Goal: Information Seeking & Learning: Check status

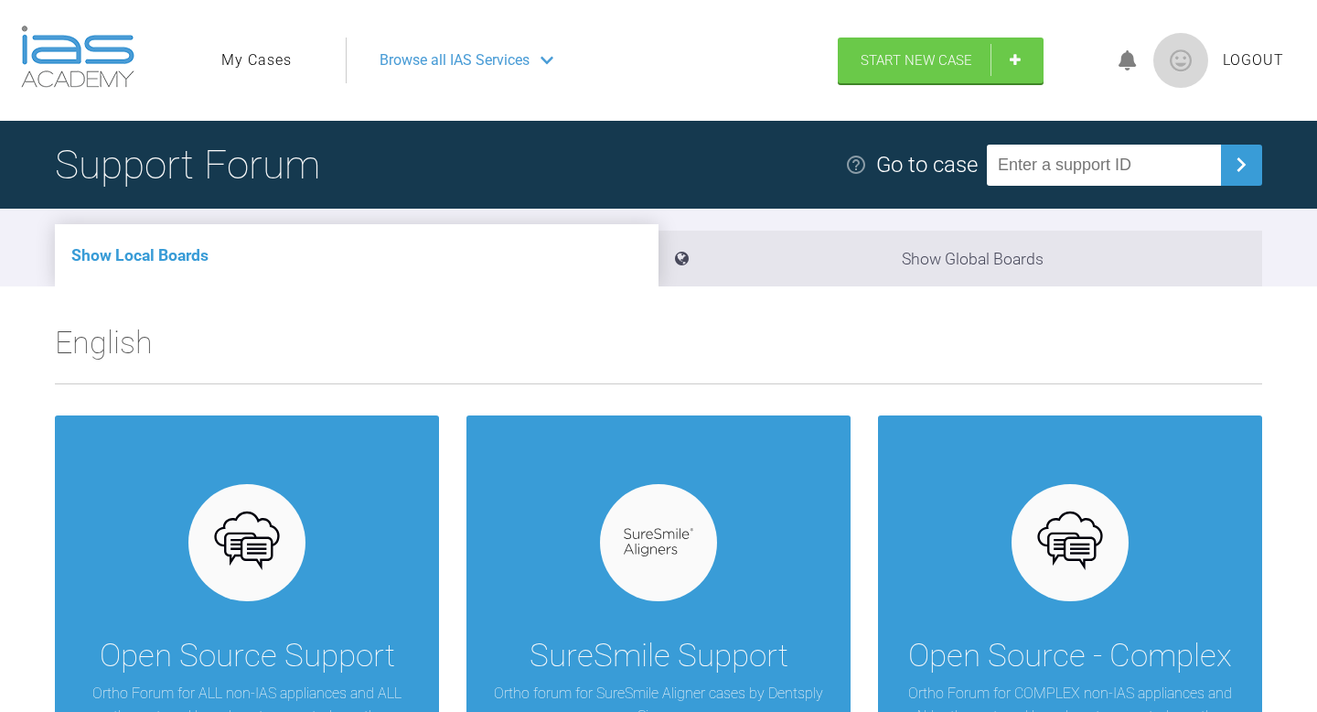
click at [264, 62] on link "My Cases" at bounding box center [256, 60] width 70 height 24
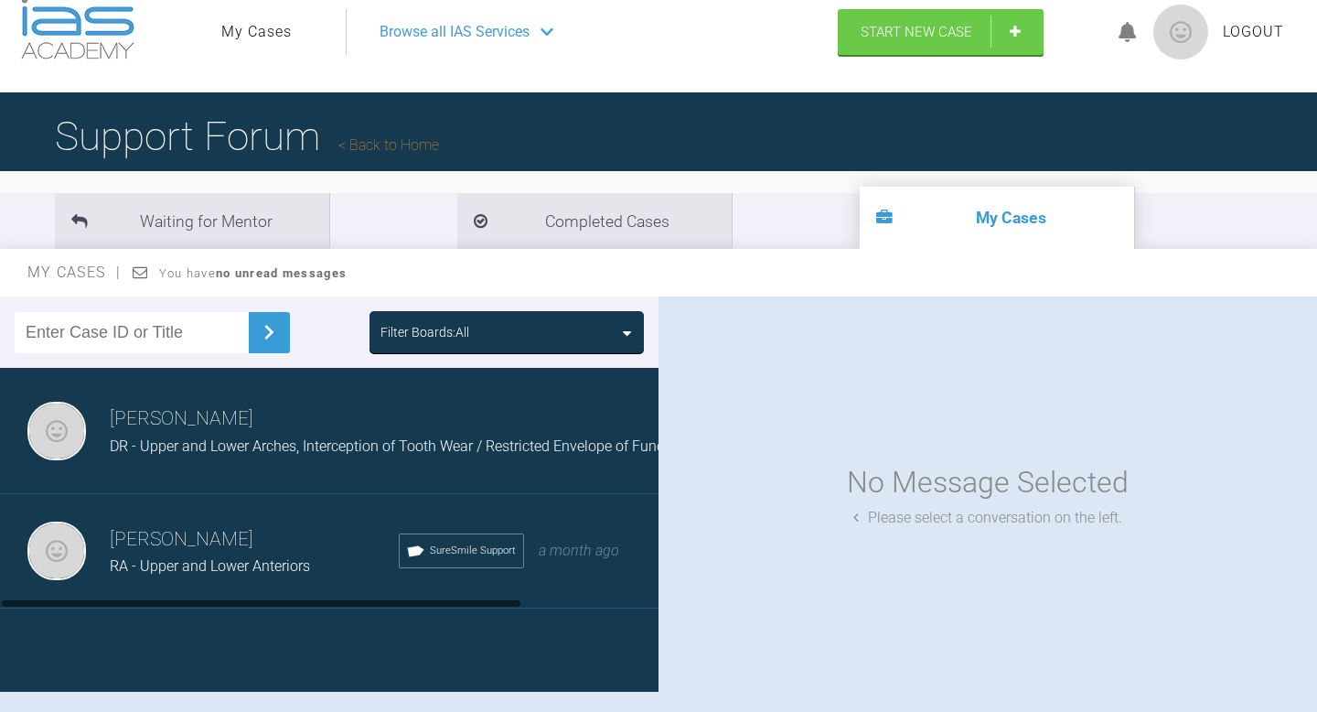
scroll to position [32, 0]
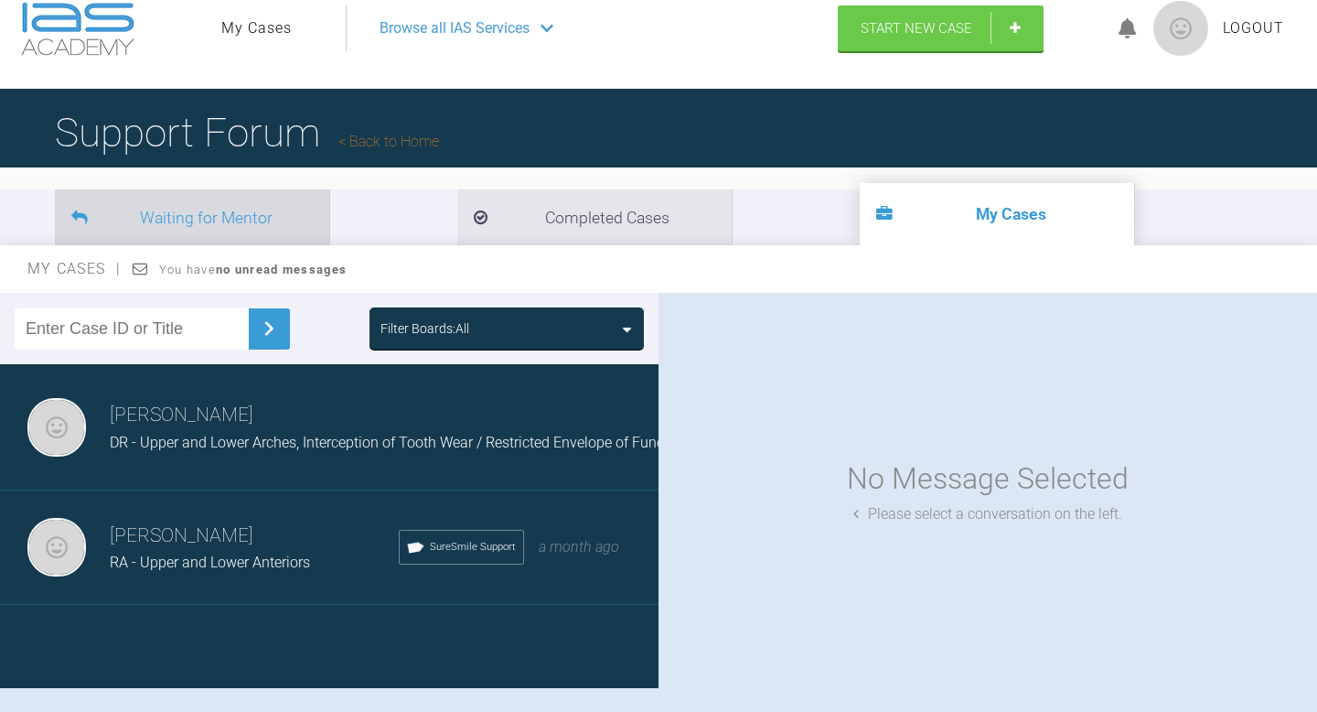
click at [141, 219] on li "Waiting for Mentor" at bounding box center [192, 217] width 274 height 56
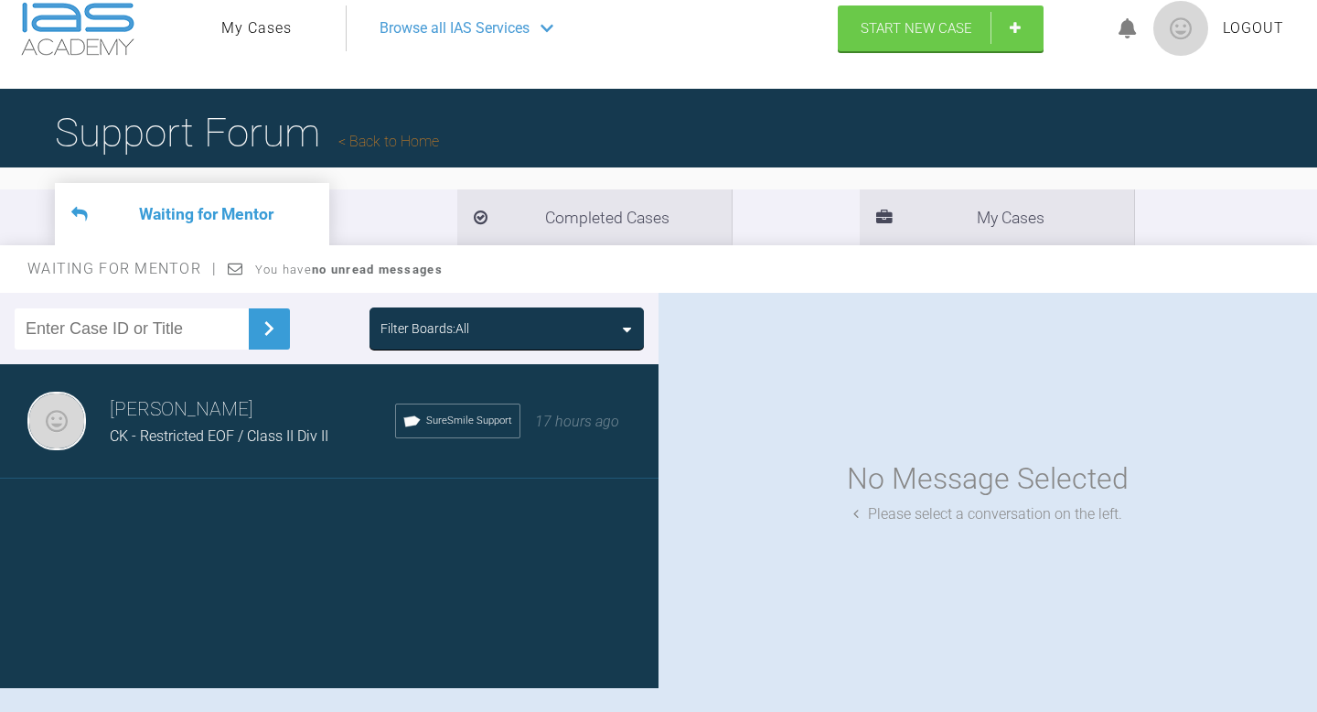
click at [301, 455] on div "Andrew El-Miligy CK - Restricted EOF / Class II Div II SureSmile Support 17 hou…" at bounding box center [329, 421] width 659 height 114
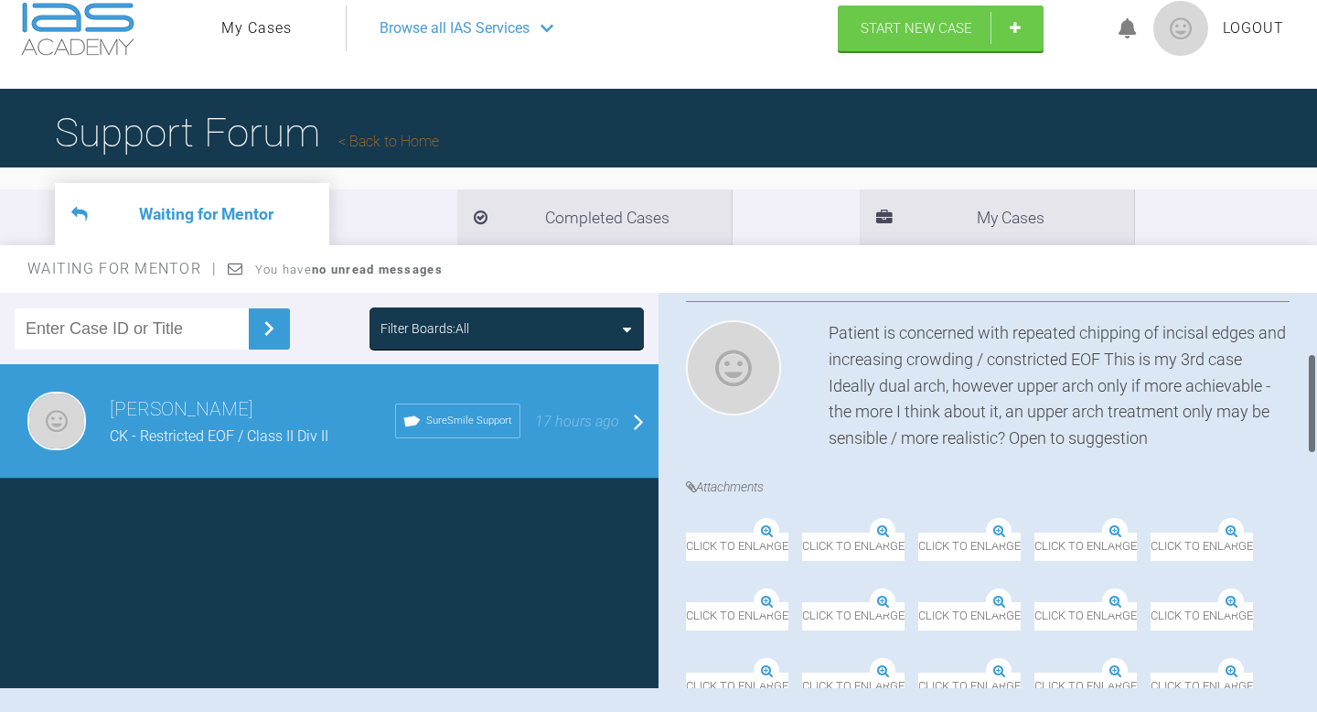
scroll to position [278, 0]
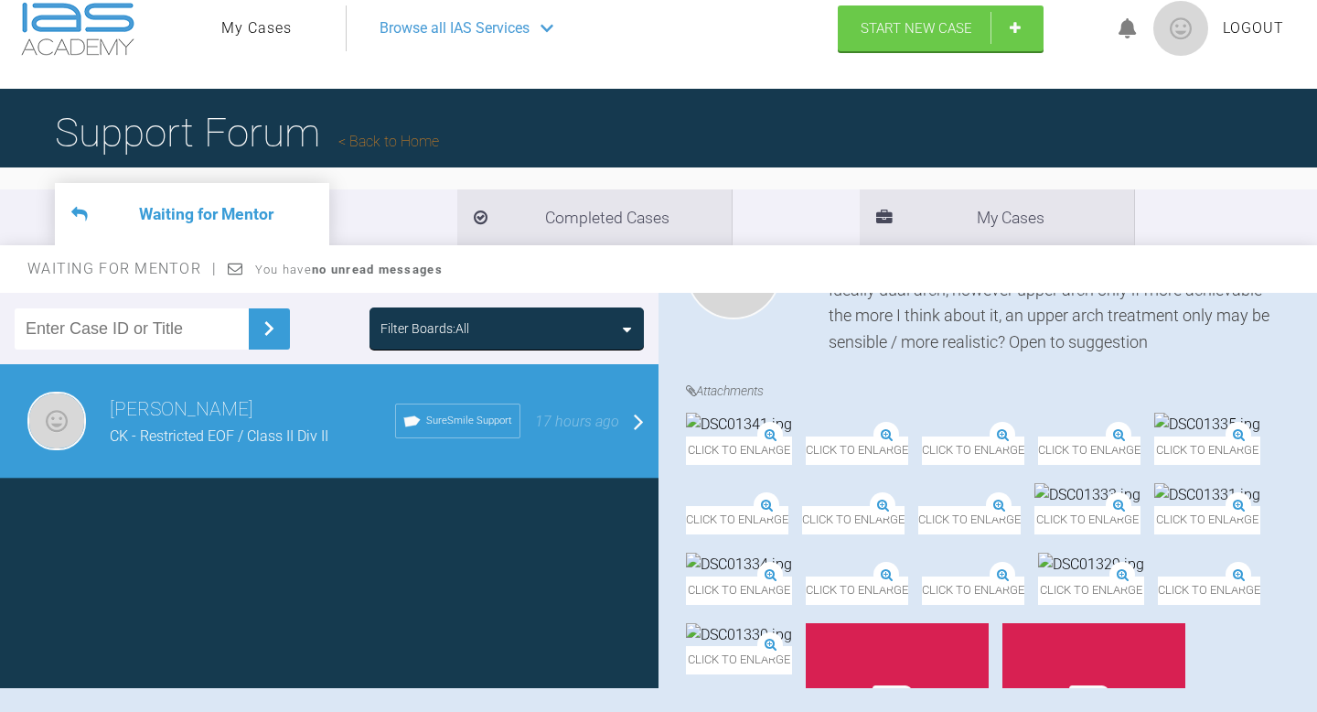
click at [792, 436] on img at bounding box center [739, 424] width 106 height 24
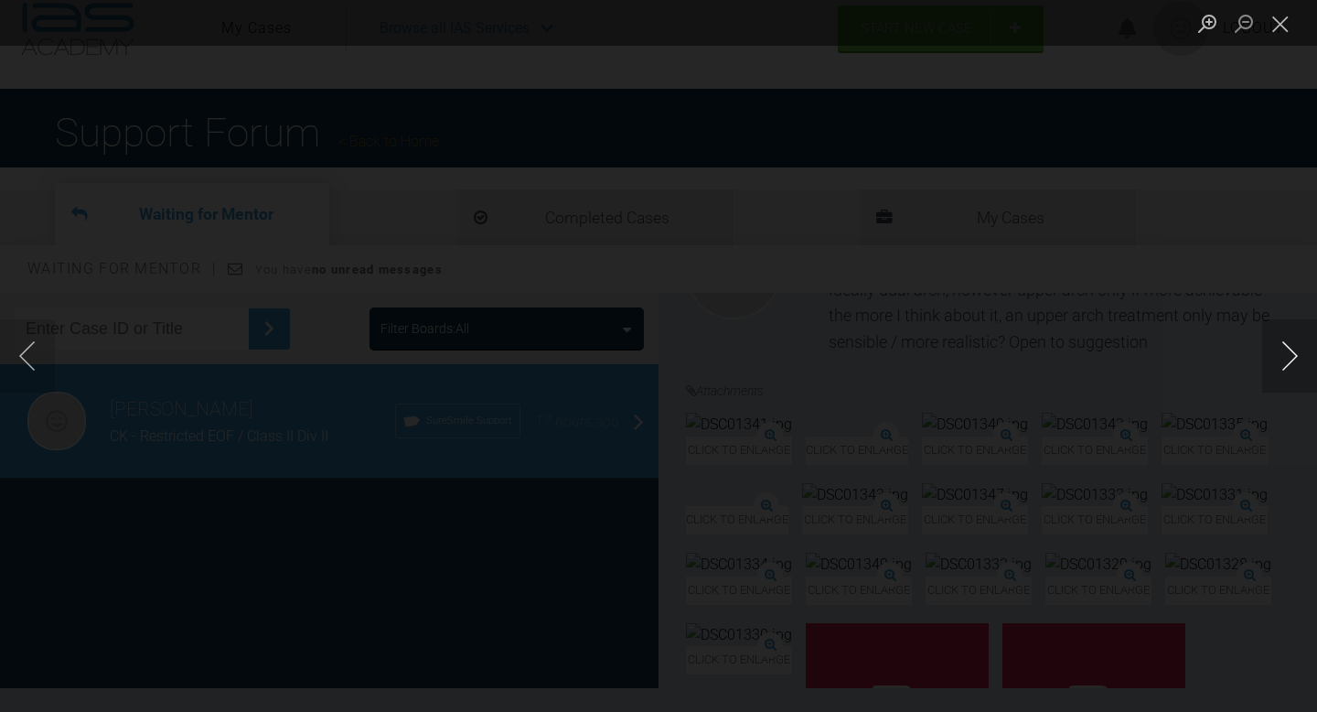
click at [1289, 359] on button "Next image" at bounding box center [1289, 355] width 55 height 73
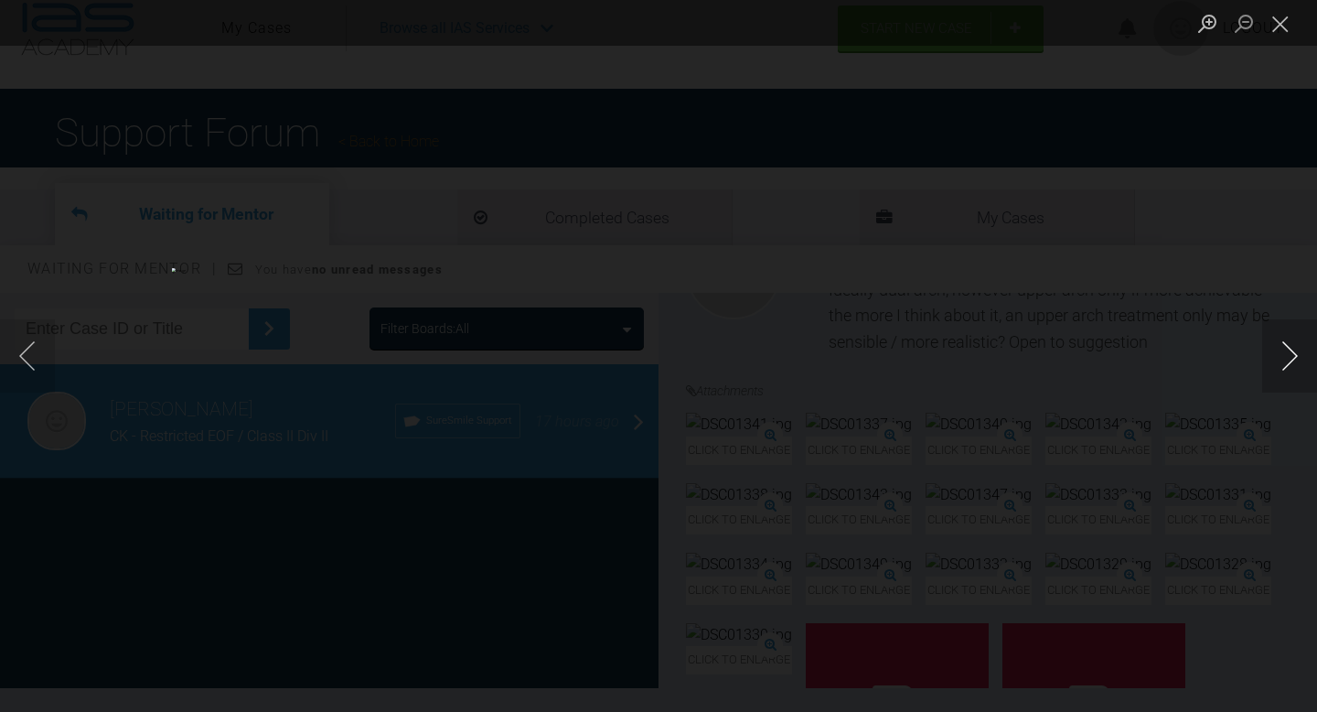
click at [1290, 351] on button "Next image" at bounding box center [1289, 355] width 55 height 73
click at [1287, 349] on button "Next image" at bounding box center [1289, 355] width 55 height 73
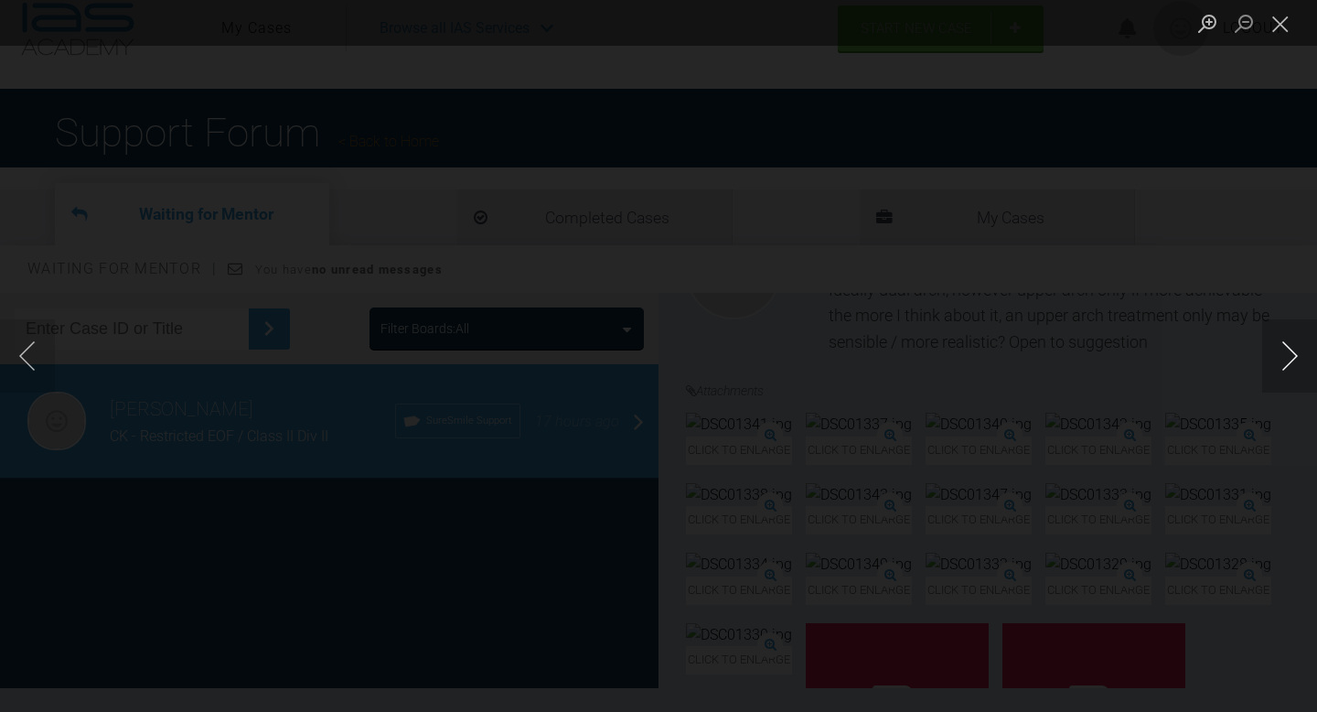
click at [1287, 349] on button "Next image" at bounding box center [1289, 355] width 55 height 73
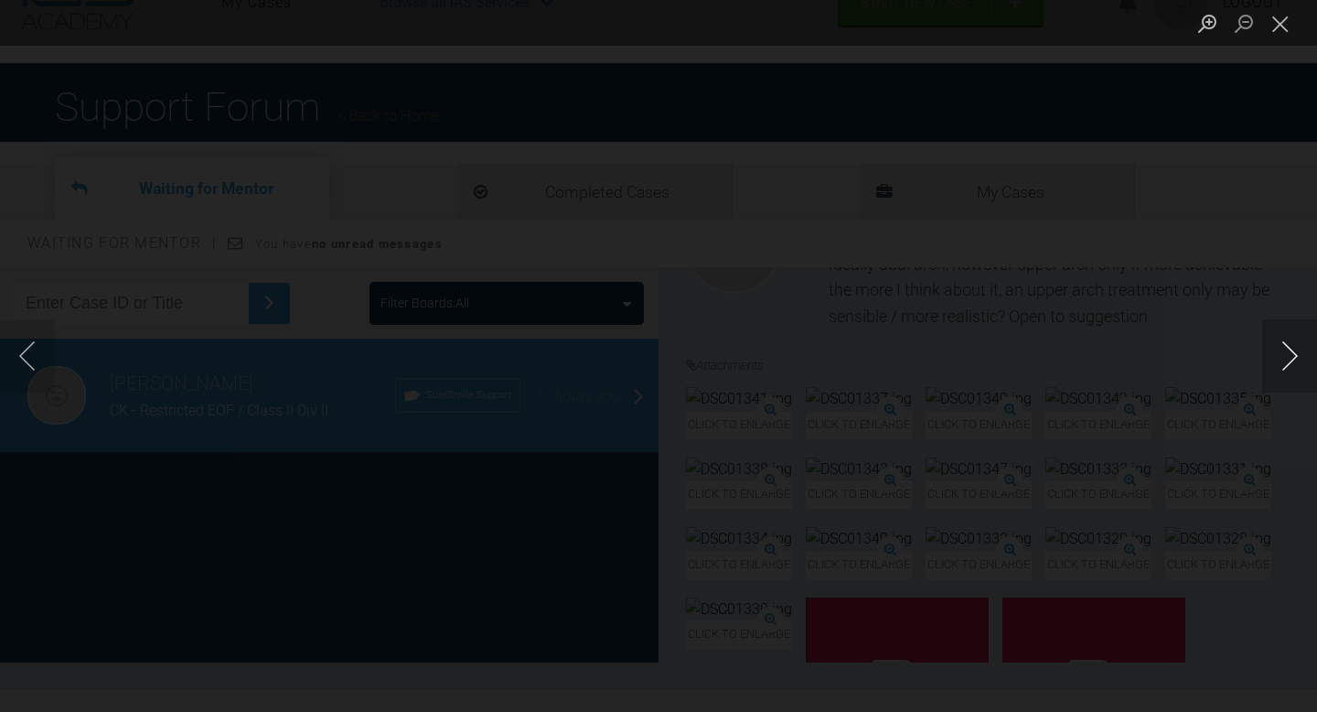
click at [1275, 363] on button "Next image" at bounding box center [1289, 355] width 55 height 73
click at [1275, 361] on button "Next image" at bounding box center [1289, 355] width 55 height 73
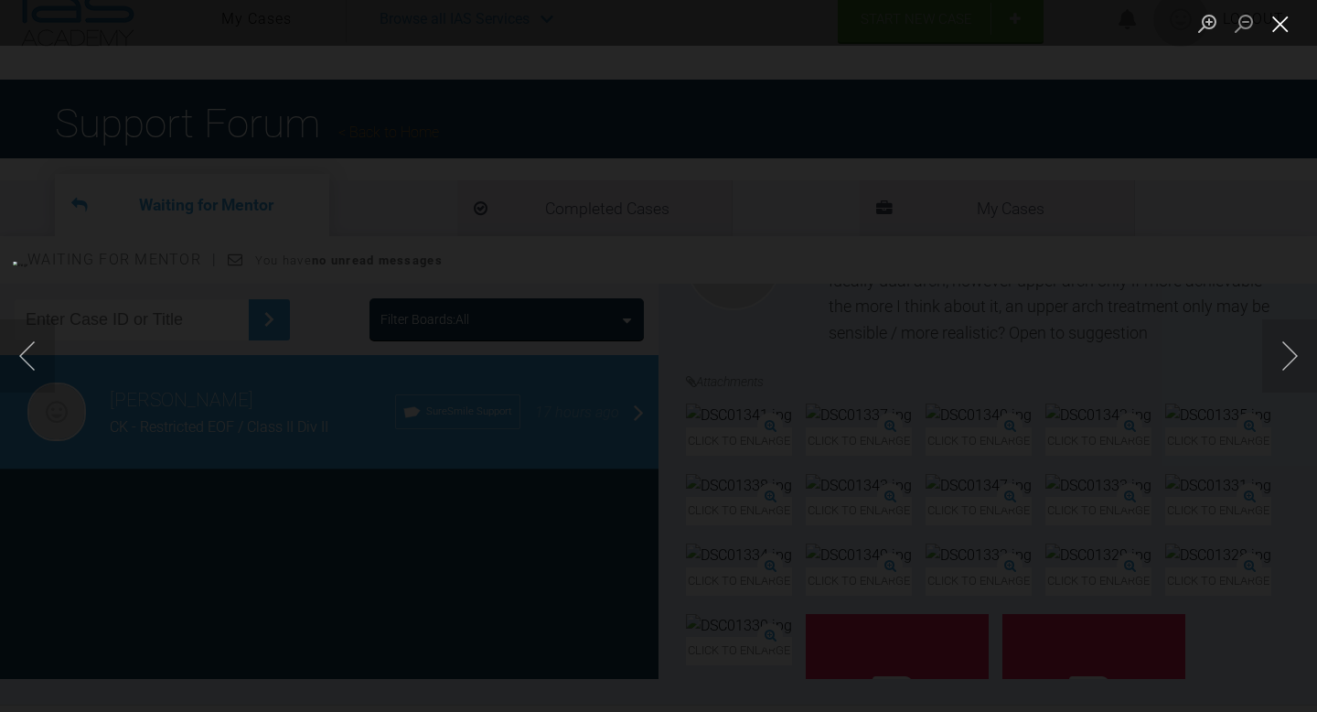
click at [1289, 16] on button "Close lightbox" at bounding box center [1280, 23] width 37 height 32
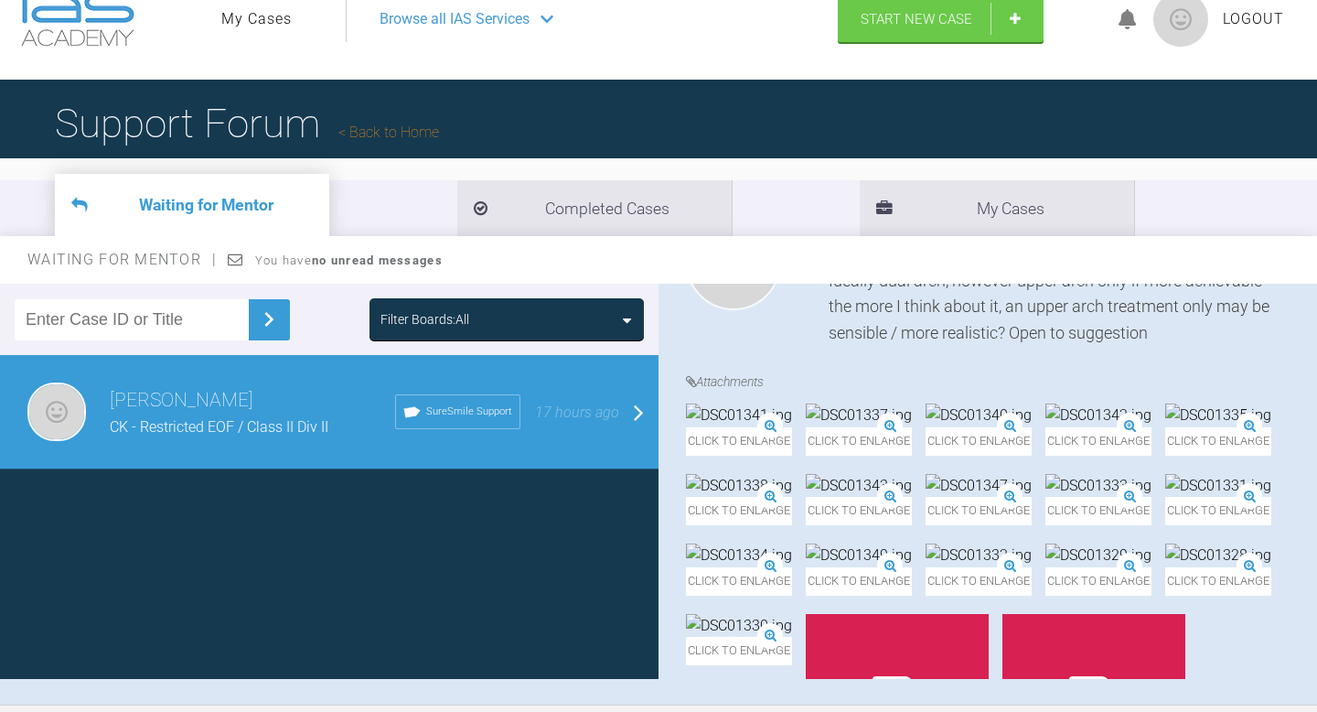
scroll to position [48, 0]
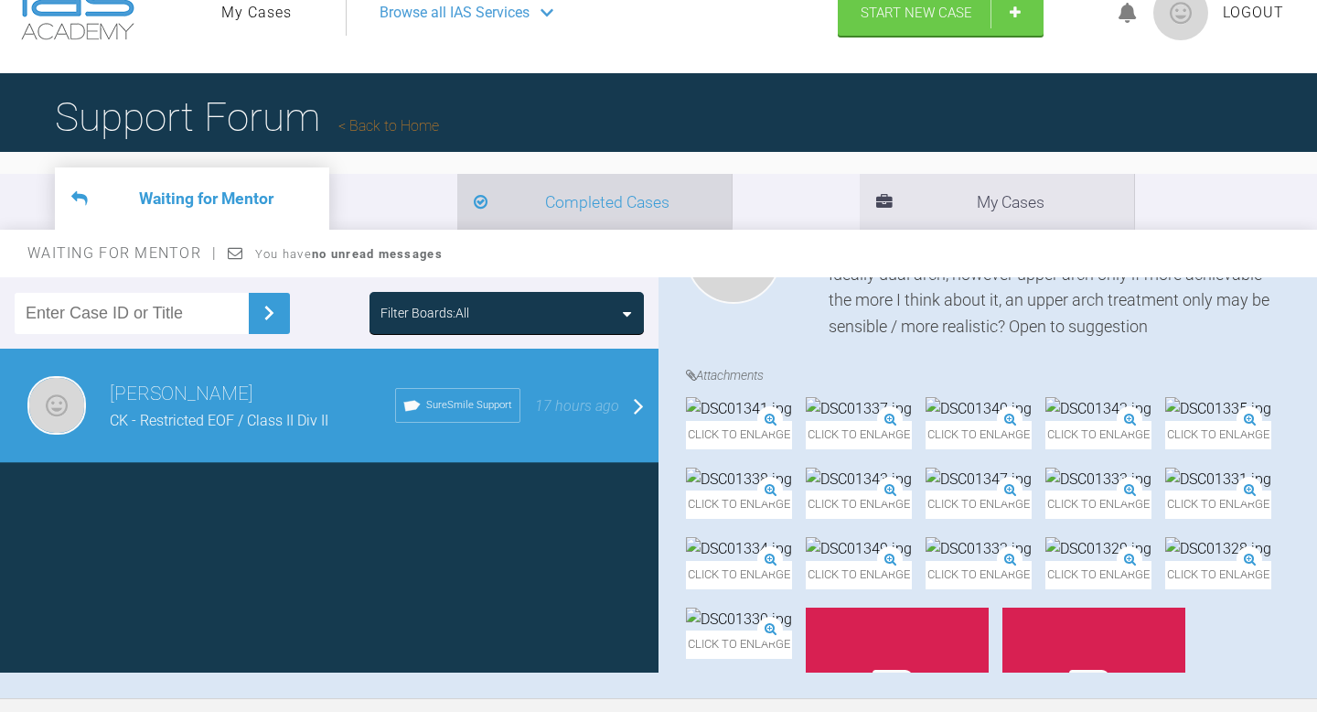
click at [457, 196] on li "Completed Cases" at bounding box center [594, 202] width 274 height 56
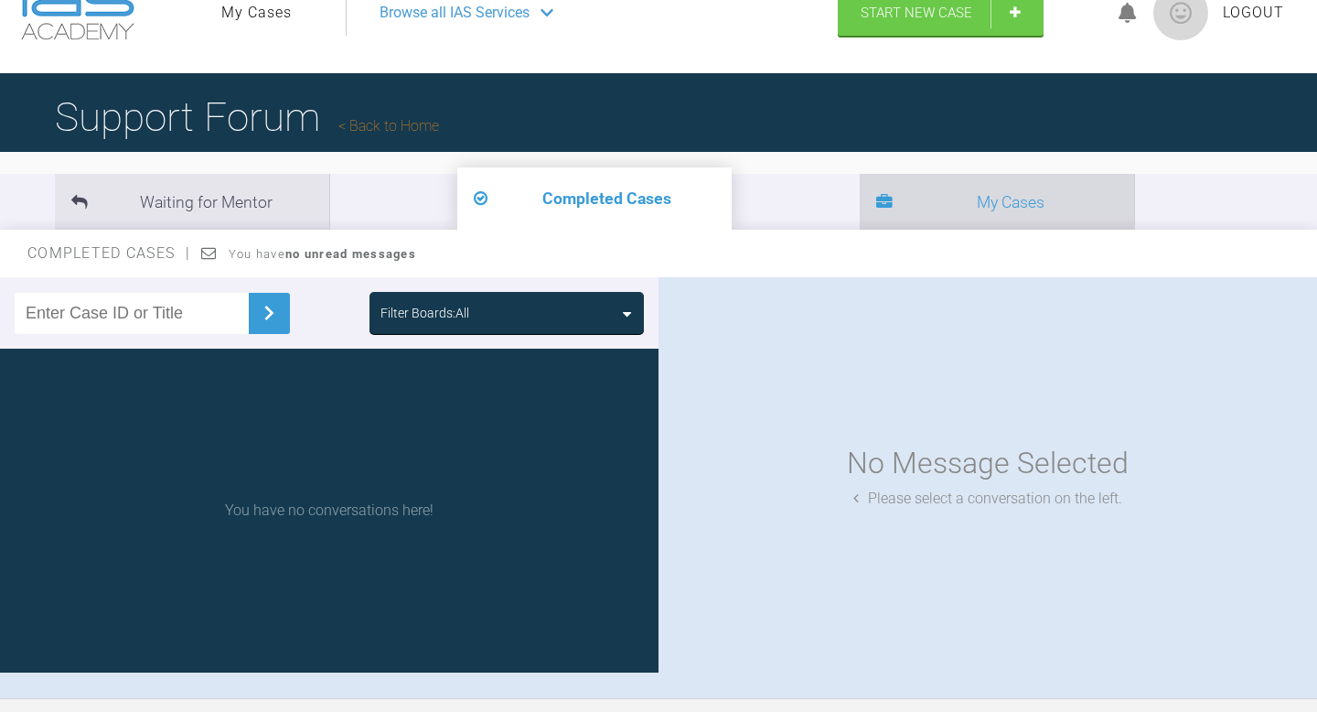
click at [860, 201] on li "My Cases" at bounding box center [997, 202] width 274 height 56
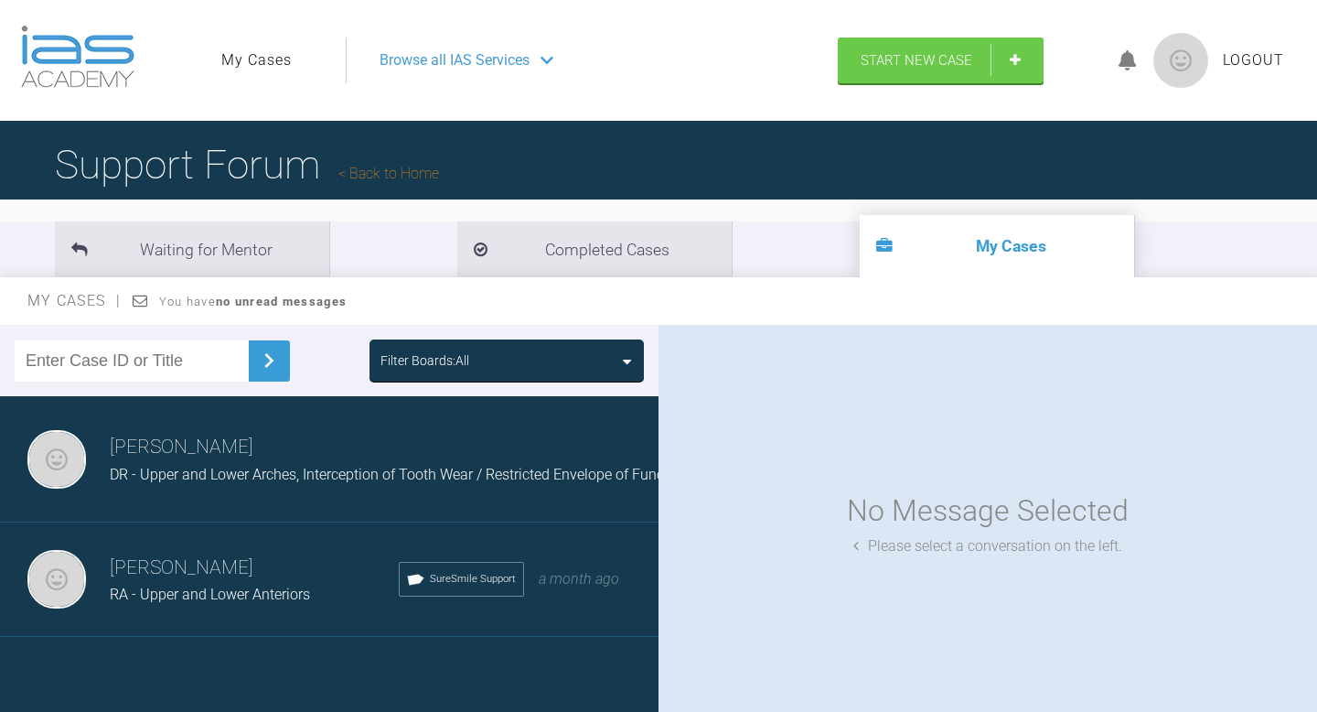
click at [255, 74] on ul "My Cases" at bounding box center [283, 60] width 124 height 46
click at [264, 65] on link "My Cases" at bounding box center [256, 60] width 70 height 24
click at [278, 620] on div "Andrew El-Miligy RA - Upper and Lower Anteriors SureSmile Support a month ago" at bounding box center [329, 579] width 659 height 114
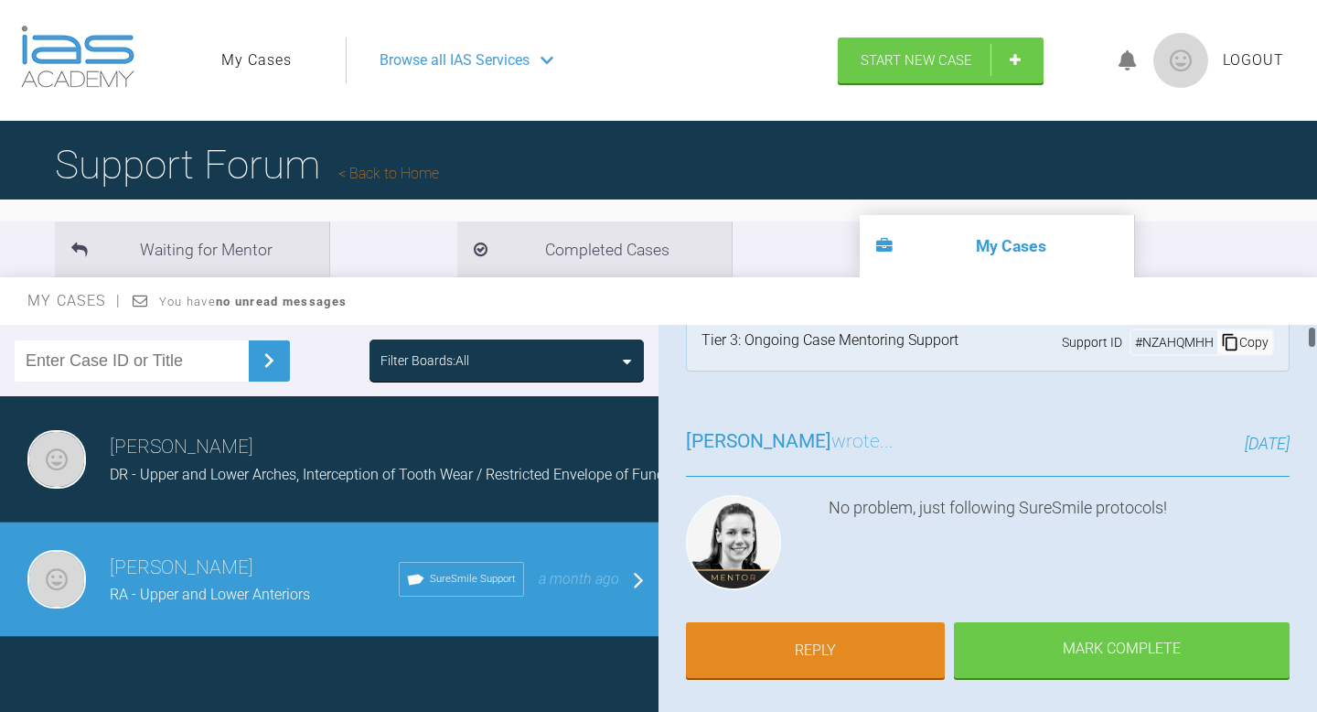
scroll to position [40, 0]
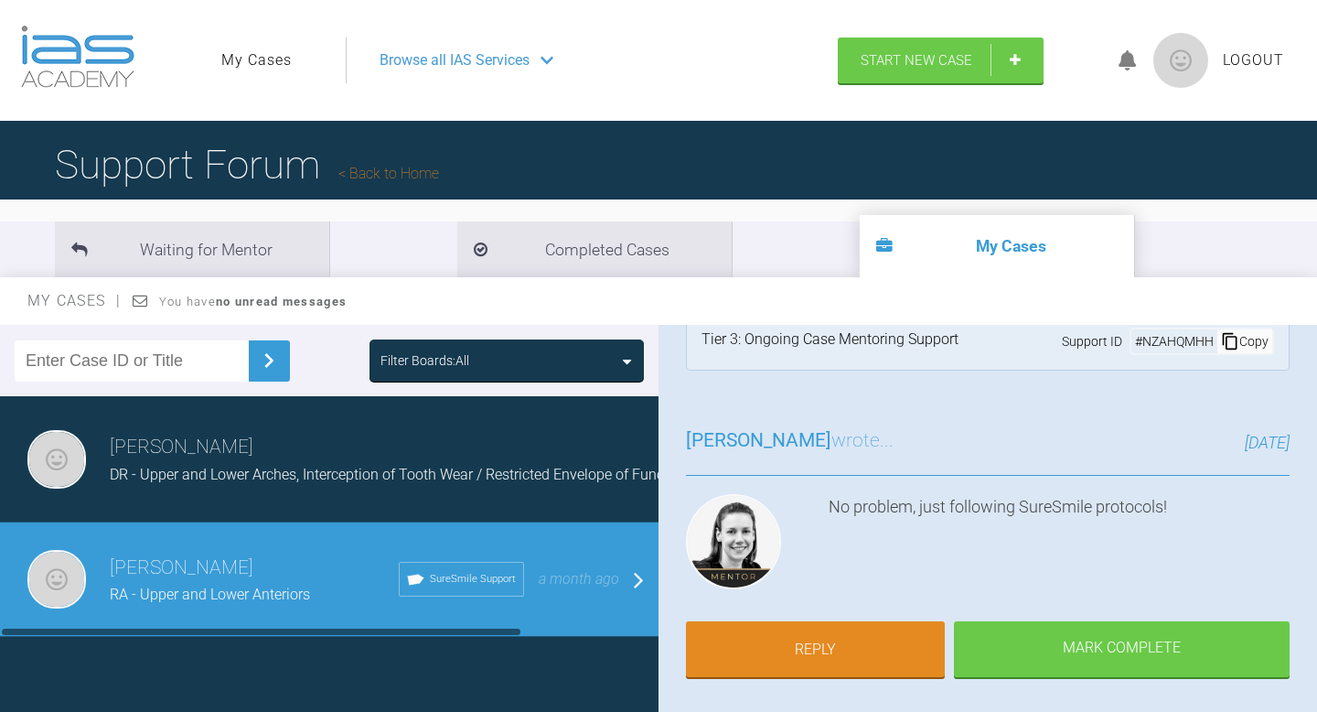
click at [399, 463] on div "DR - Upper and Lower Arches, Interception of Tooth Wear / Restricted Envelope o…" at bounding box center [399, 475] width 579 height 24
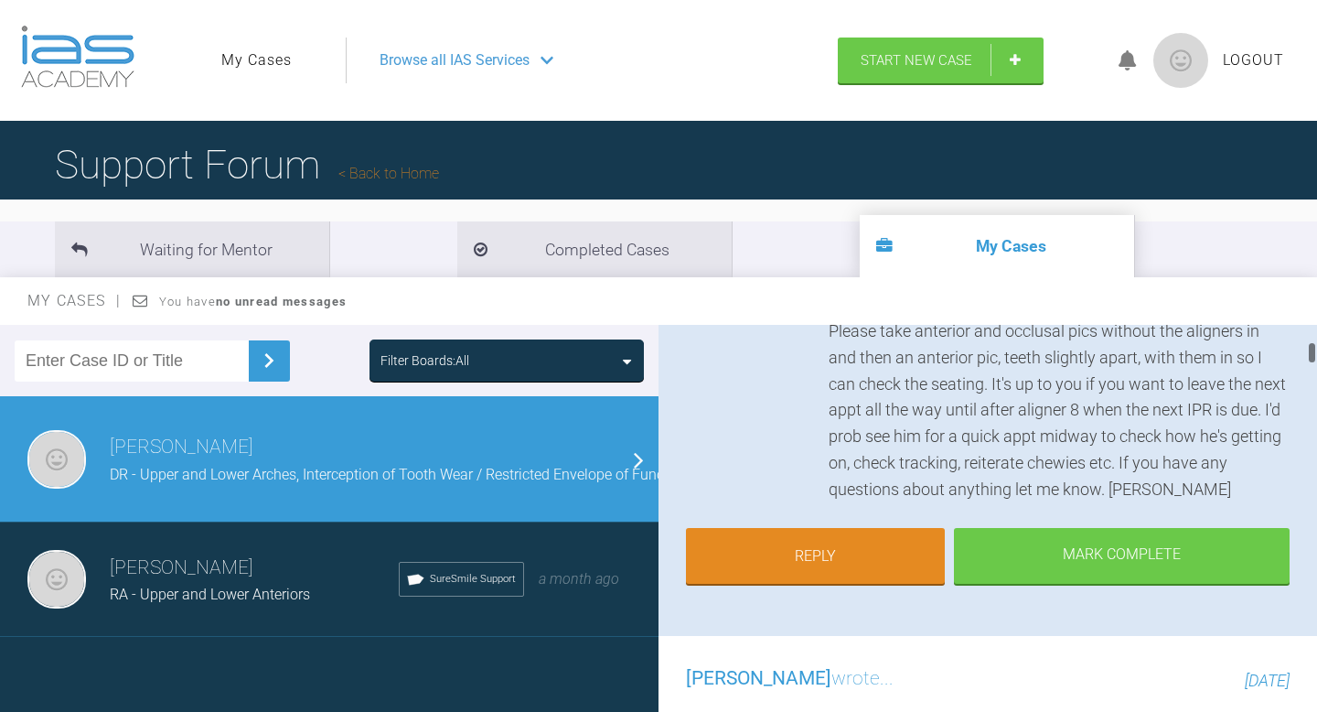
scroll to position [348, 0]
click at [536, 63] on div "Browse all IAS Services" at bounding box center [584, 60] width 442 height 46
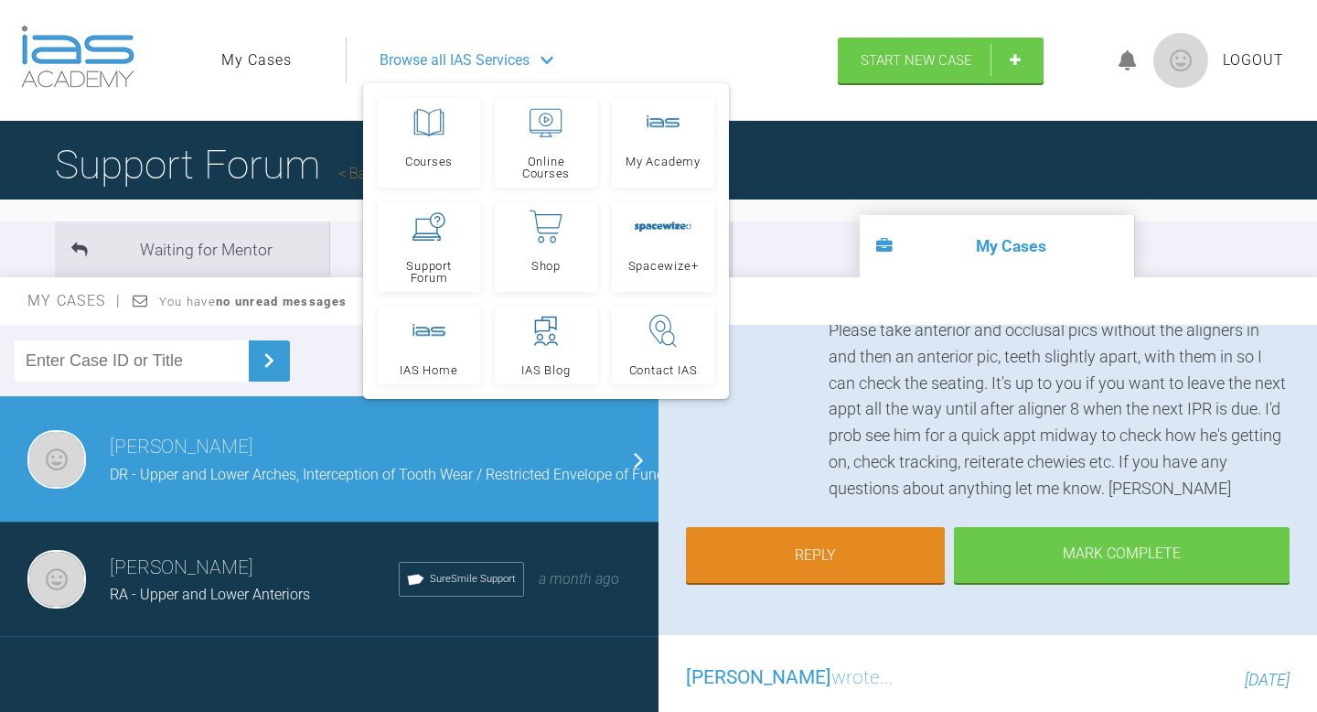
click at [536, 63] on div "Browse all IAS Services" at bounding box center [584, 60] width 442 height 46
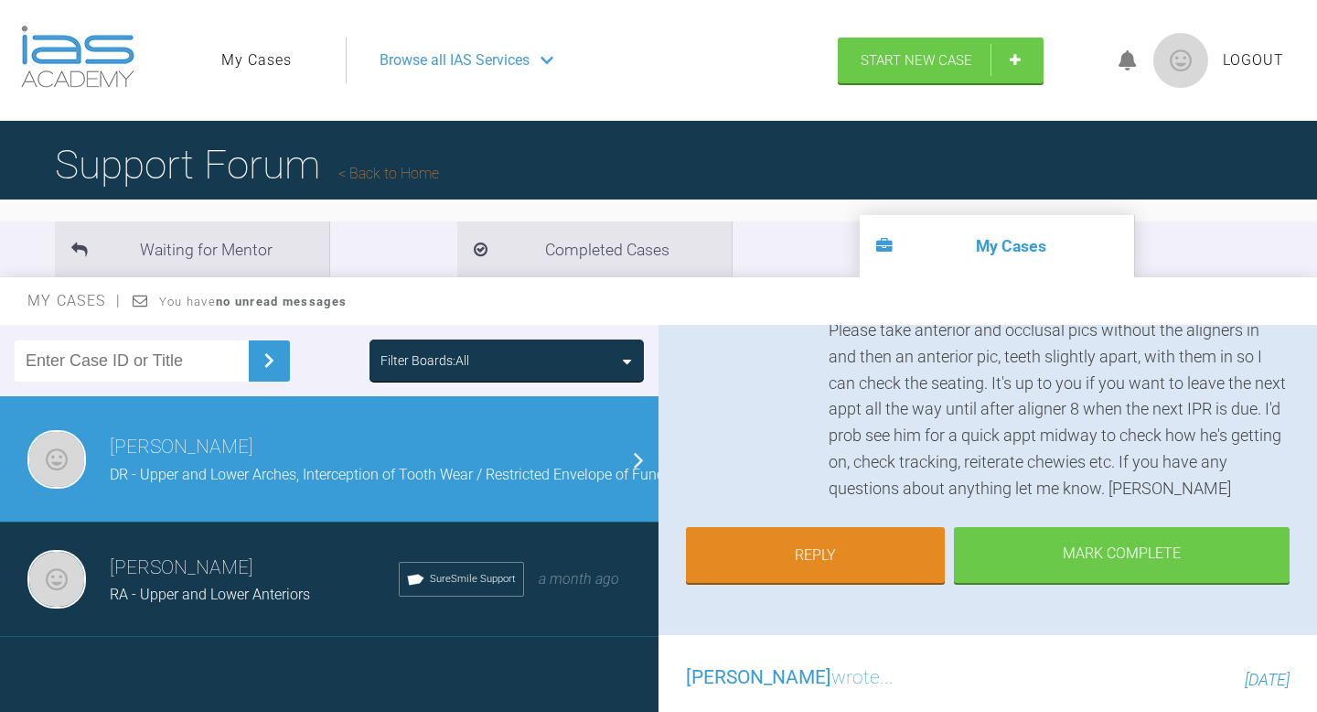
click at [109, 48] on img at bounding box center [77, 57] width 113 height 62
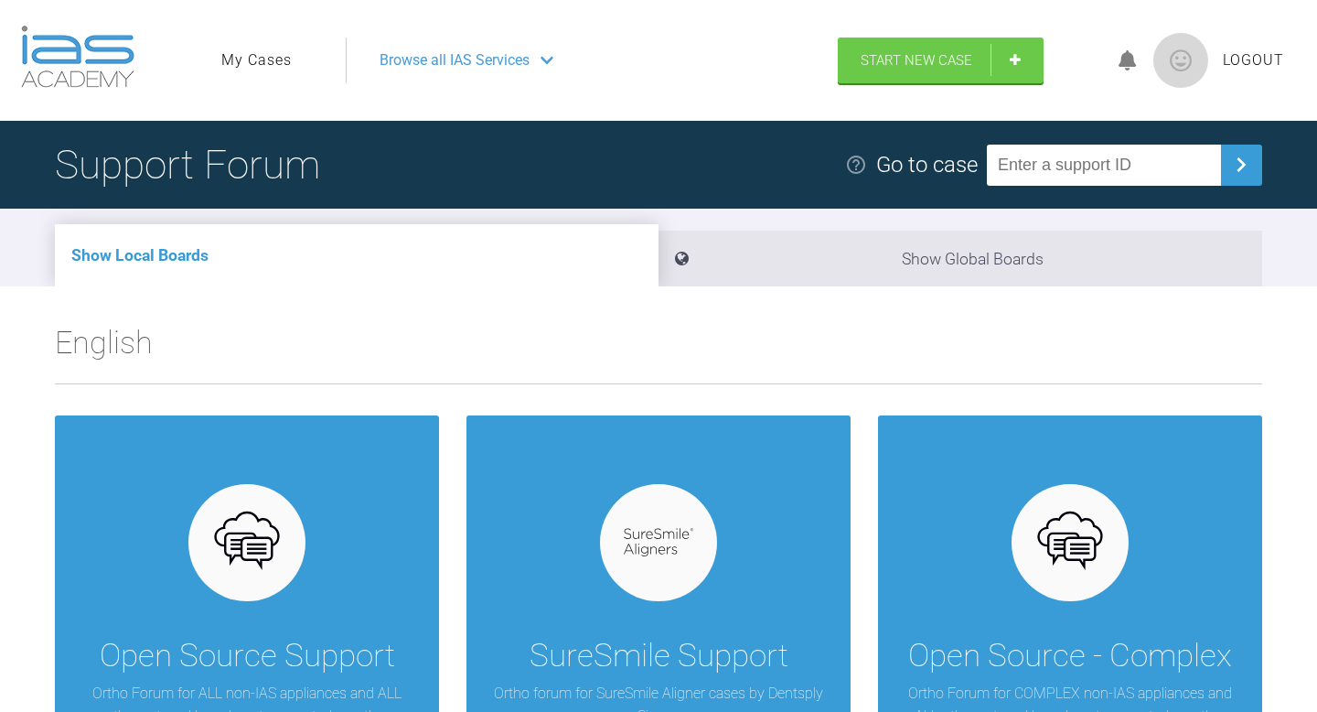
click at [426, 58] on span "Browse all IAS Services" at bounding box center [455, 60] width 150 height 24
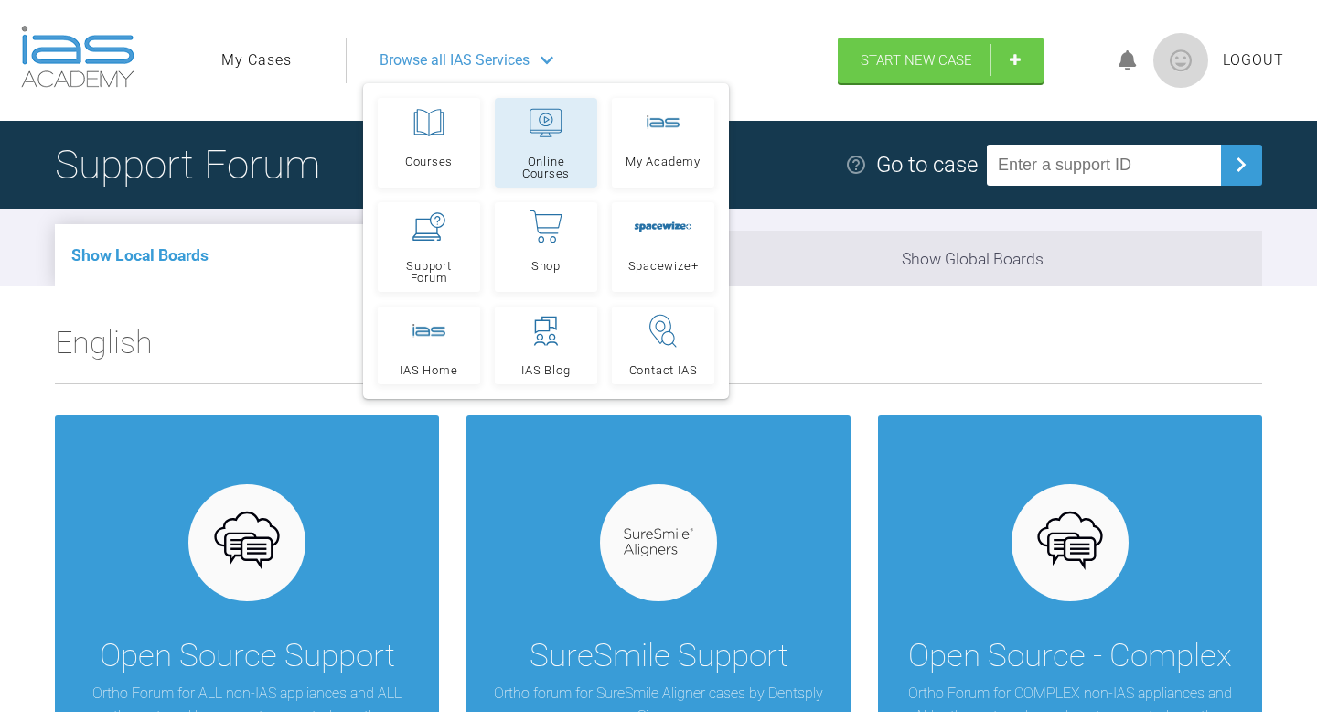
click at [562, 138] on link "Online Courses" at bounding box center [546, 143] width 102 height 90
